Goal: Navigation & Orientation: Find specific page/section

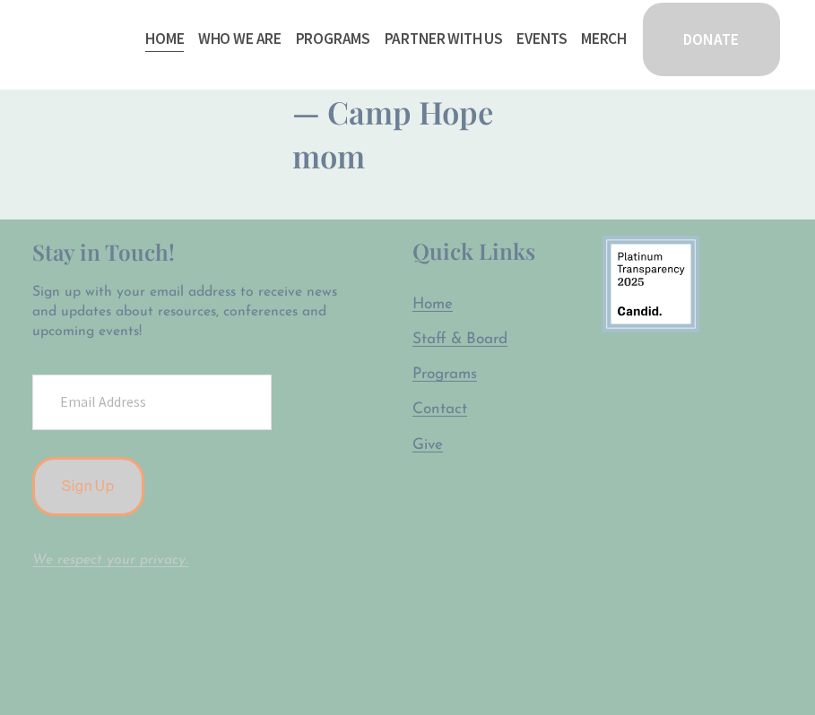
scroll to position [4154, 0]
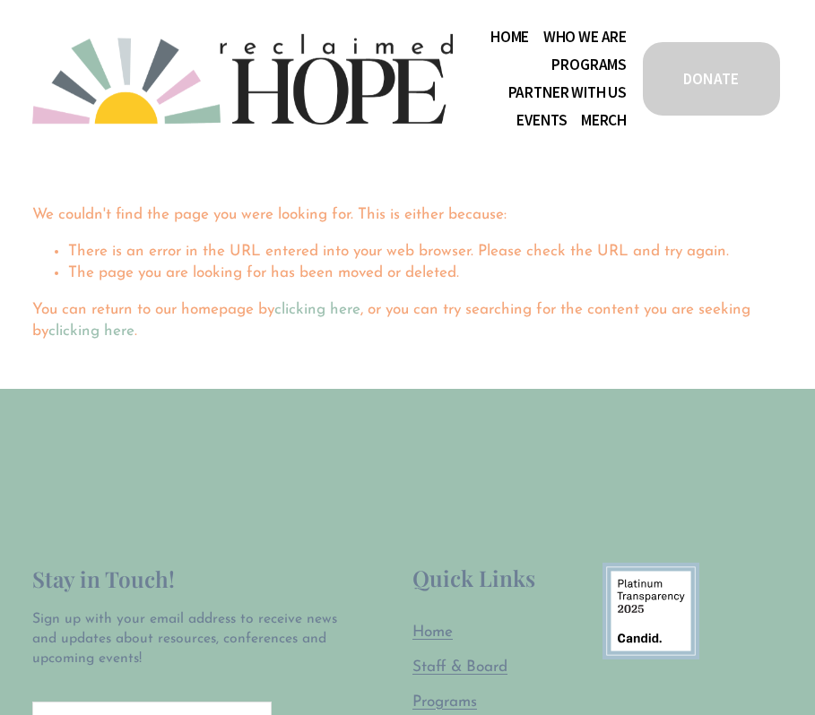
click at [316, 304] on link "clicking here" at bounding box center [317, 309] width 86 height 15
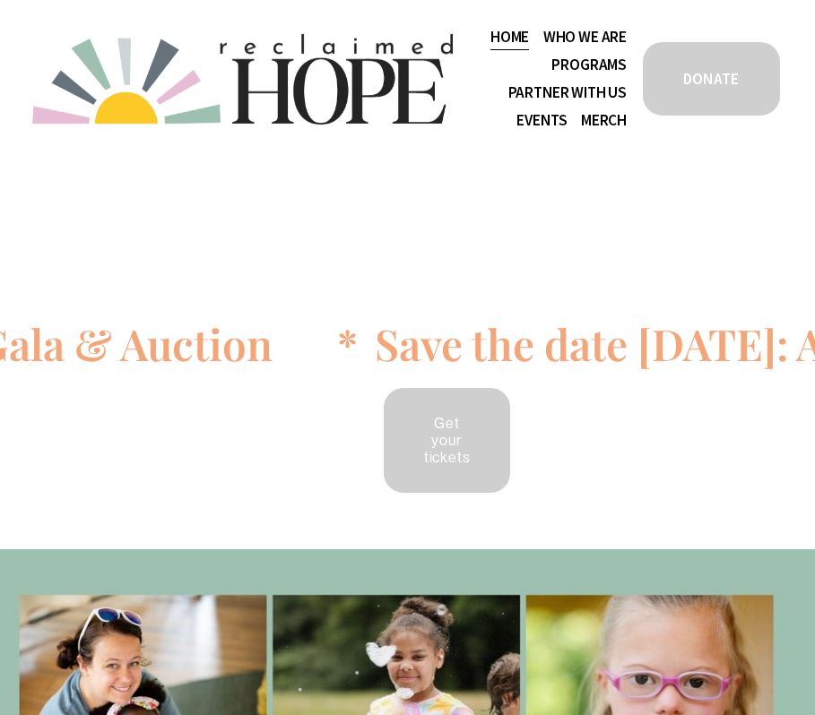
click at [0, 0] on span "Program Partners" at bounding box center [0, 0] width 0 height 0
